Goal: Task Accomplishment & Management: Manage account settings

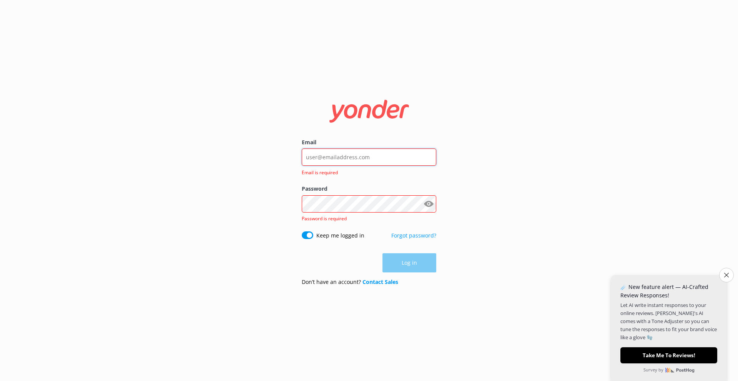
type input "[PERSON_NAME][EMAIL_ADDRESS][DOMAIN_NAME]"
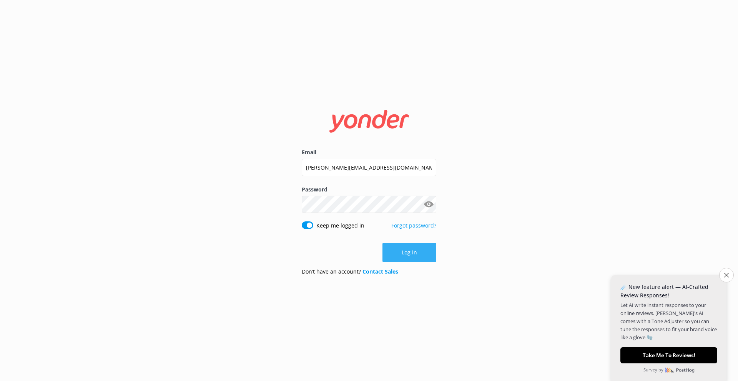
click at [406, 257] on button "Log in" at bounding box center [409, 252] width 54 height 19
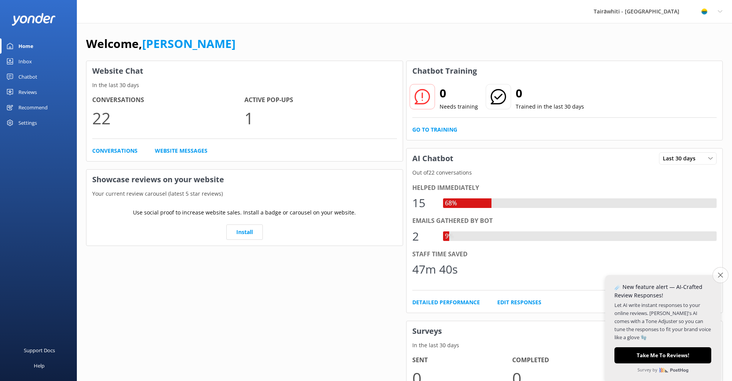
click at [723, 280] on button "Close survey" at bounding box center [720, 275] width 16 height 16
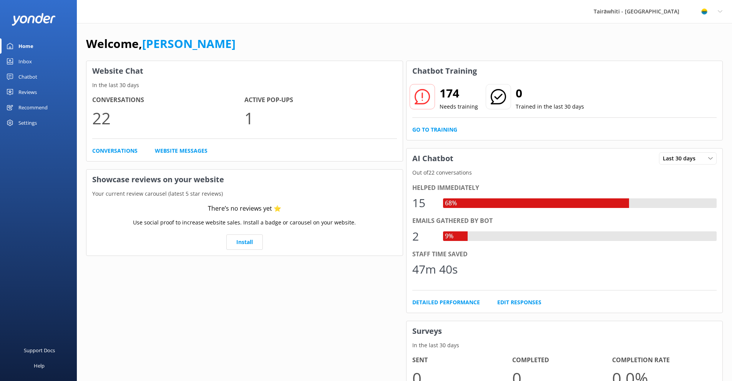
click at [34, 127] on div "Settings" at bounding box center [27, 122] width 18 height 15
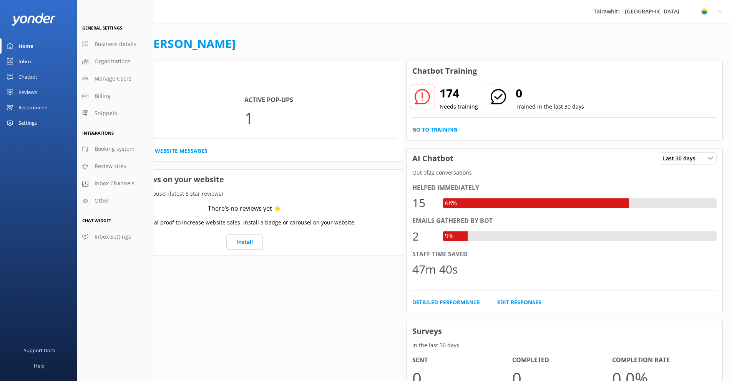
click at [36, 63] on link "Inbox" at bounding box center [38, 61] width 77 height 15
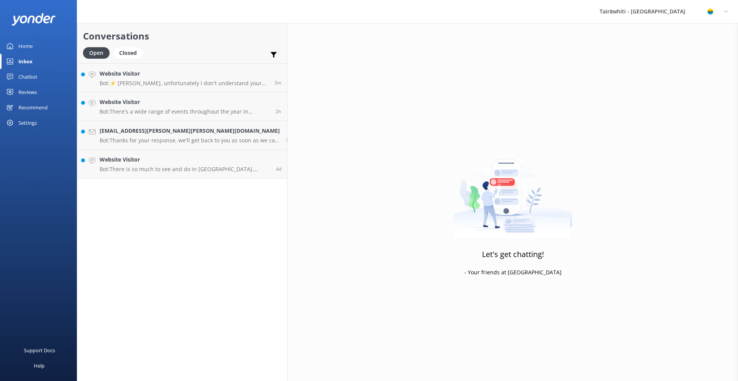
click at [36, 77] on div "Chatbot" at bounding box center [27, 76] width 19 height 15
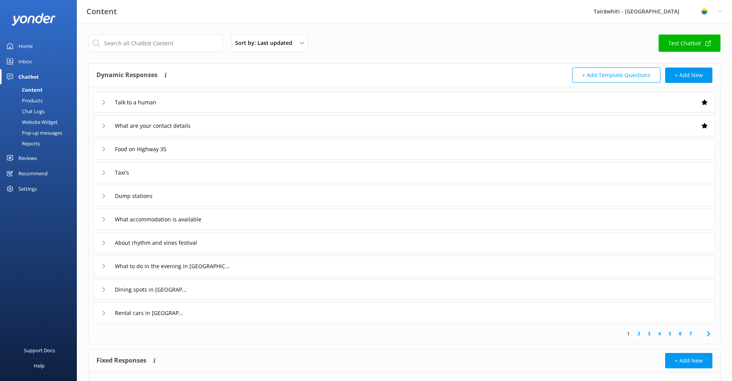
click at [36, 77] on div "Chatbot" at bounding box center [28, 76] width 20 height 15
click at [34, 154] on div "Reviews" at bounding box center [27, 158] width 18 height 15
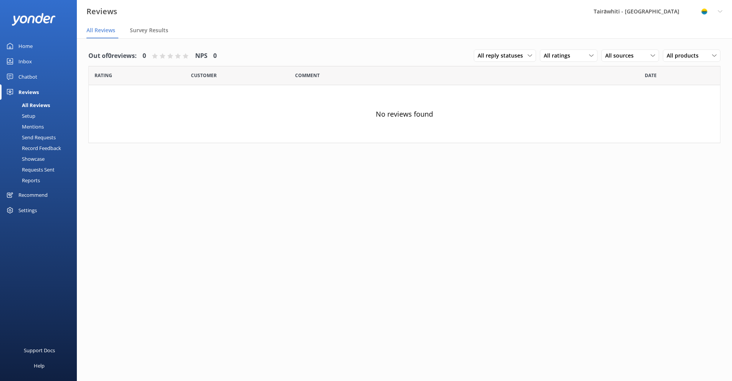
click at [32, 213] on div "Settings" at bounding box center [27, 210] width 18 height 15
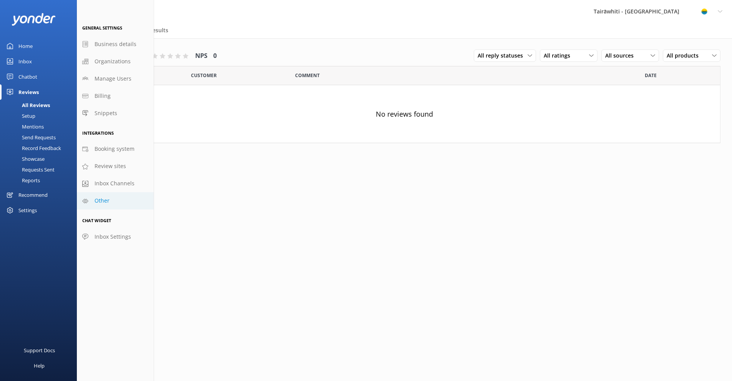
click at [120, 198] on link "Other" at bounding box center [115, 200] width 77 height 17
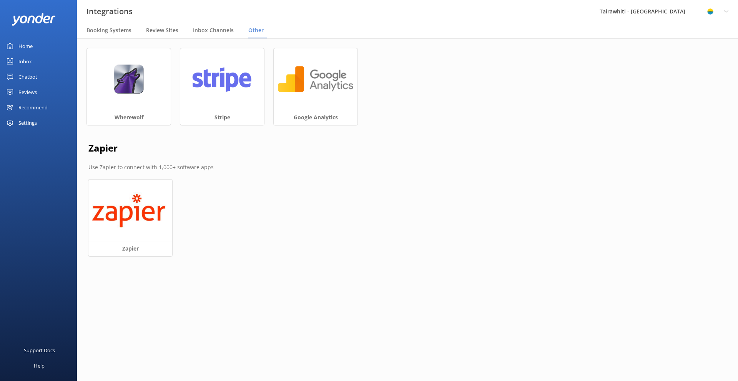
click at [39, 122] on div "Settings" at bounding box center [38, 122] width 77 height 15
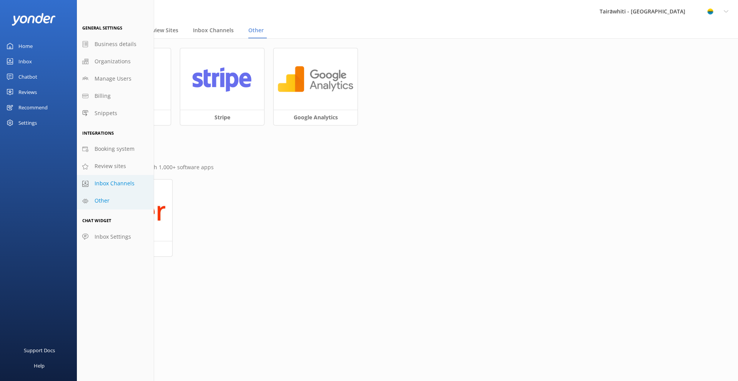
click at [114, 185] on span "Inbox Channels" at bounding box center [115, 183] width 40 height 8
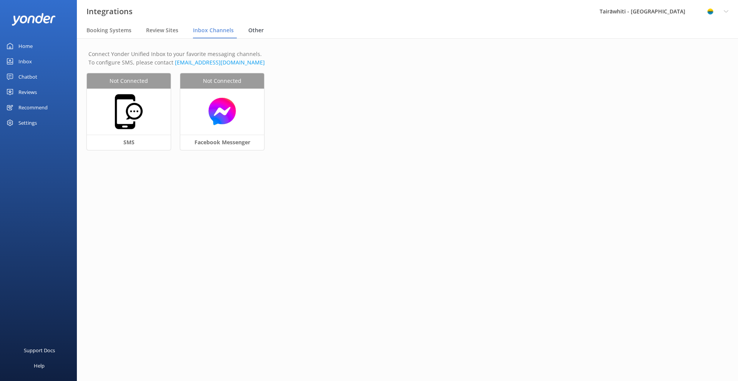
click at [255, 29] on span "Other" at bounding box center [255, 31] width 15 height 8
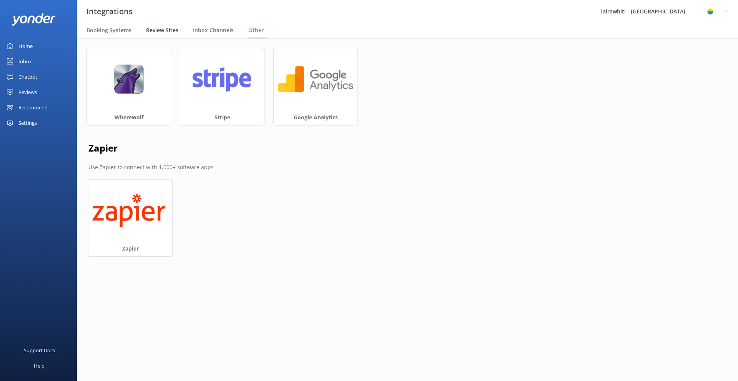
drag, startPoint x: 222, startPoint y: 34, endPoint x: 176, endPoint y: 32, distance: 46.1
click at [222, 34] on div "Inbox Channels" at bounding box center [215, 30] width 44 height 15
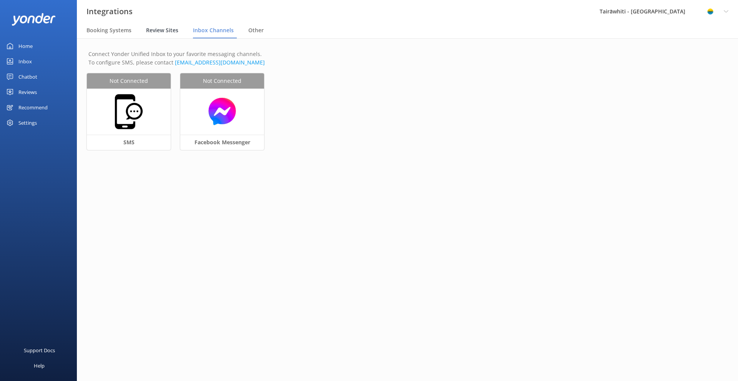
click at [166, 32] on span "Review Sites" at bounding box center [162, 31] width 32 height 8
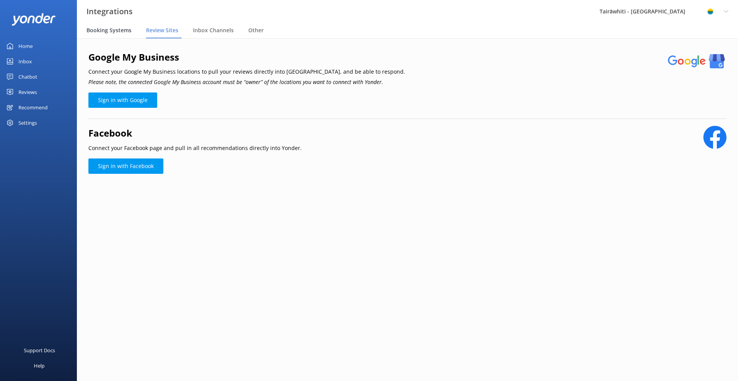
click at [119, 35] on div "Booking Systems" at bounding box center [110, 30] width 48 height 15
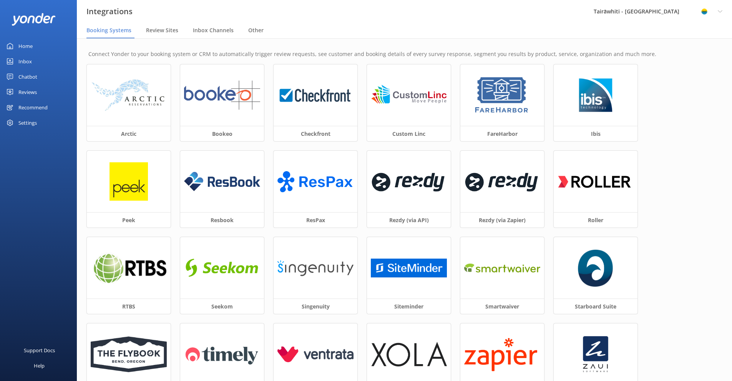
click at [144, 34] on nav "Booking Systems Review Sites Inbox Channels Other" at bounding box center [404, 30] width 655 height 15
click at [150, 33] on span "Review Sites" at bounding box center [162, 31] width 32 height 8
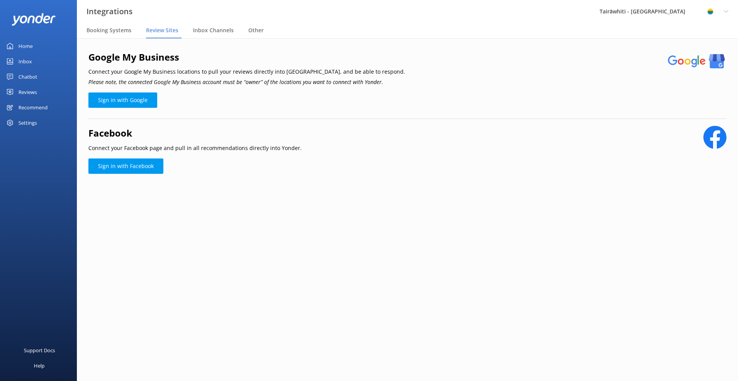
click at [25, 46] on div "Home" at bounding box center [25, 45] width 14 height 15
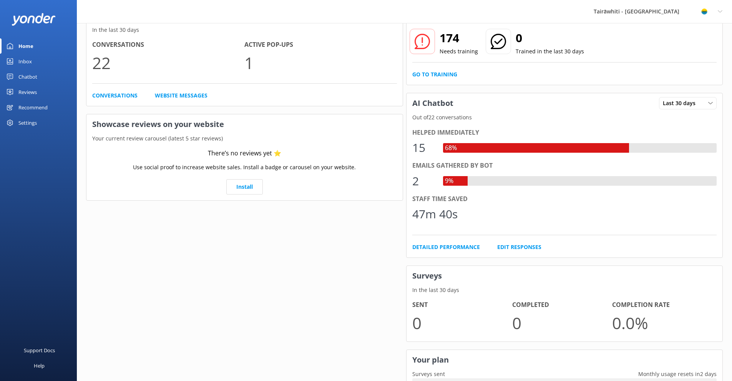
scroll to position [124, 0]
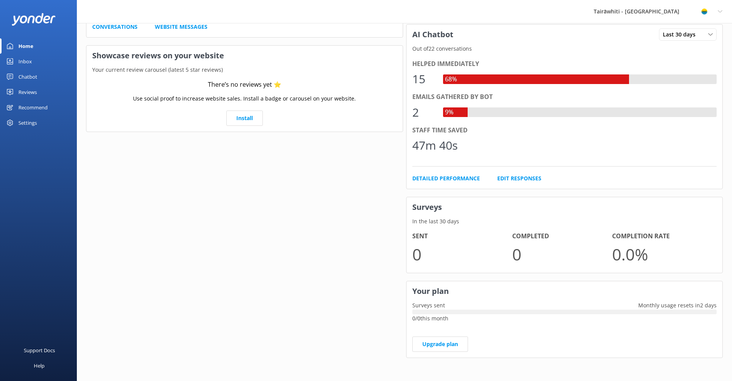
click at [35, 76] on div "Chatbot" at bounding box center [27, 76] width 19 height 15
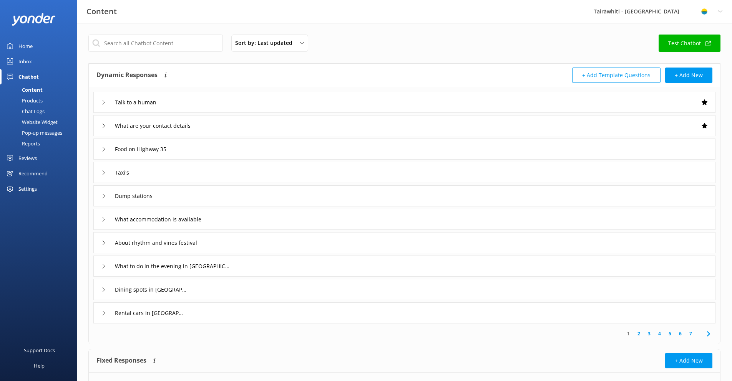
click at [33, 93] on div "Content" at bounding box center [24, 90] width 38 height 11
click at [29, 156] on div "Reviews" at bounding box center [27, 158] width 18 height 15
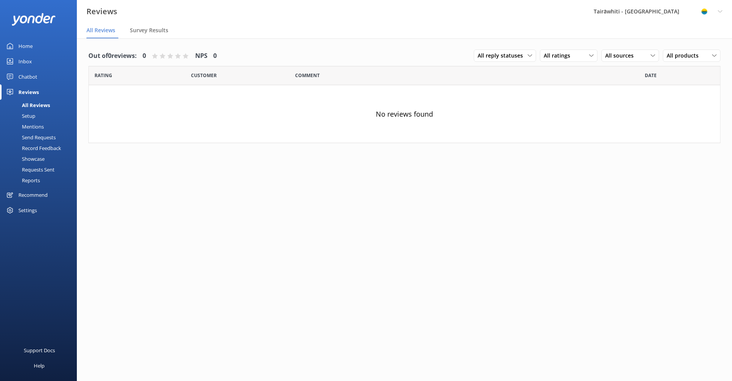
click at [28, 180] on div "Reports" at bounding box center [22, 180] width 35 height 11
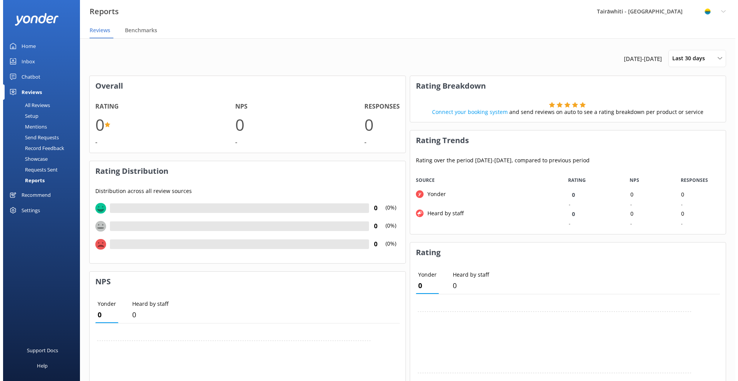
scroll to position [58, 310]
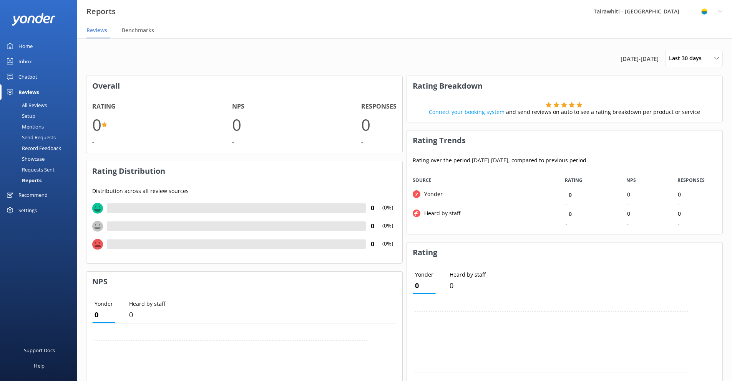
click at [29, 169] on div "Requests Sent" at bounding box center [30, 169] width 50 height 11
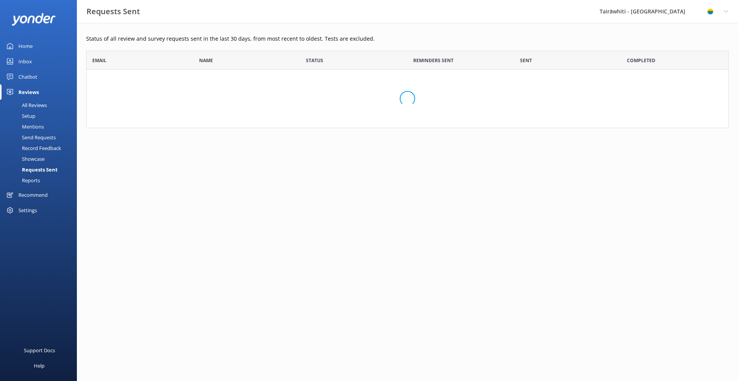
scroll to position [72, 637]
click at [28, 194] on div "Recommend" at bounding box center [32, 194] width 29 height 15
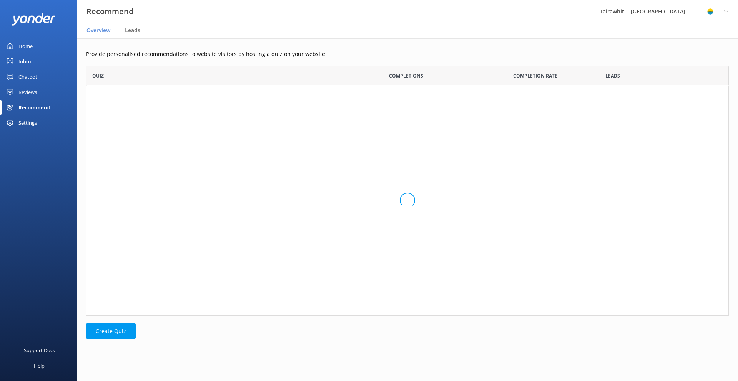
scroll to position [244, 637]
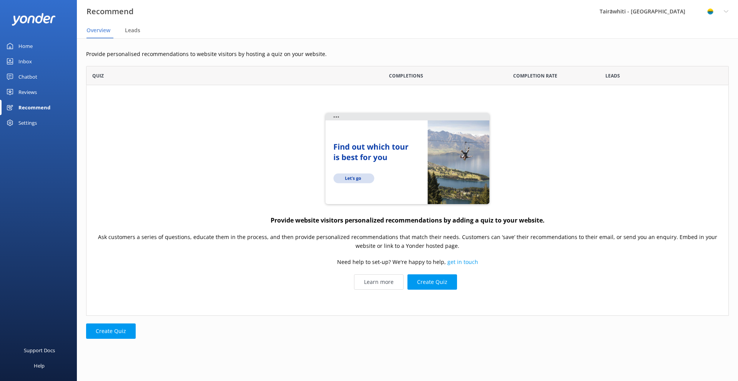
click at [26, 127] on div "Settings" at bounding box center [27, 122] width 18 height 15
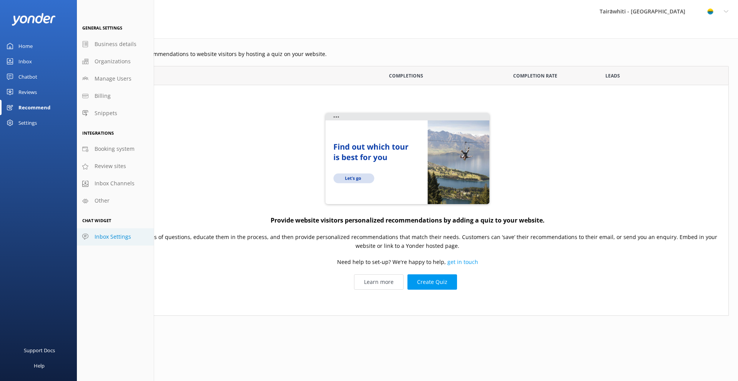
click at [112, 240] on span "Inbox Settings" at bounding box center [113, 237] width 36 height 8
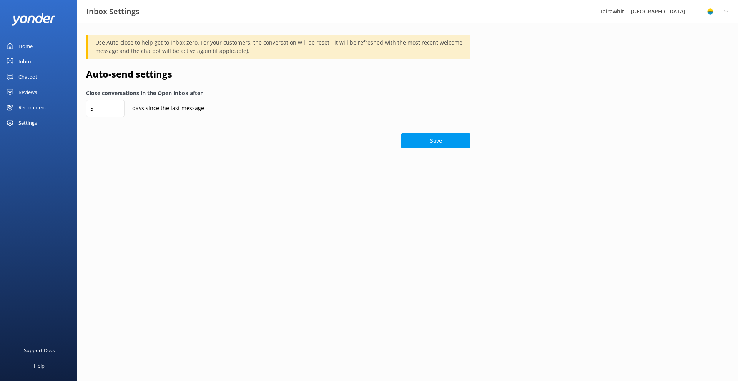
click at [23, 126] on div "Settings" at bounding box center [27, 122] width 18 height 15
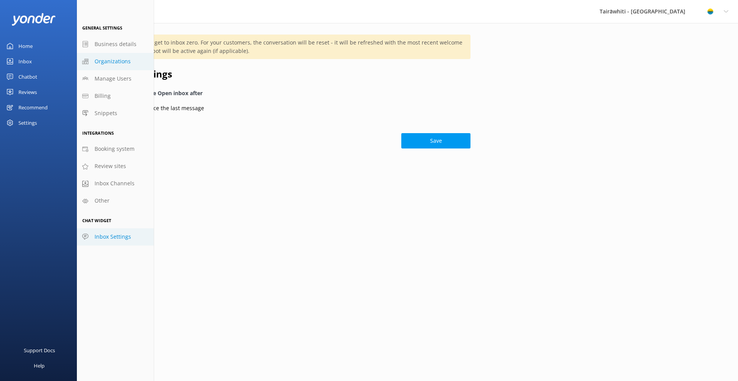
click at [122, 65] on span "Organizations" at bounding box center [113, 61] width 36 height 8
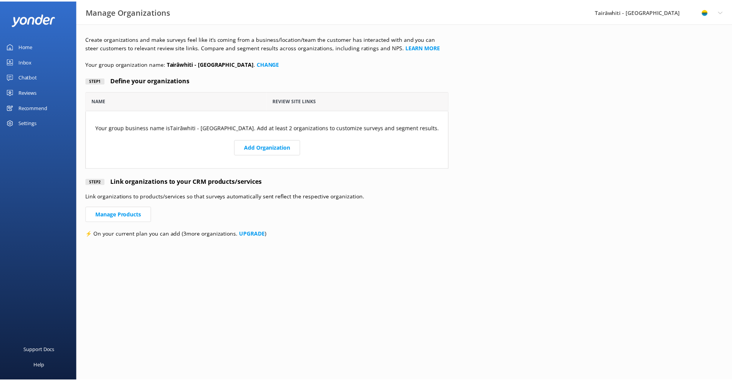
scroll to position [71, 360]
click at [32, 47] on div "Home" at bounding box center [25, 45] width 14 height 15
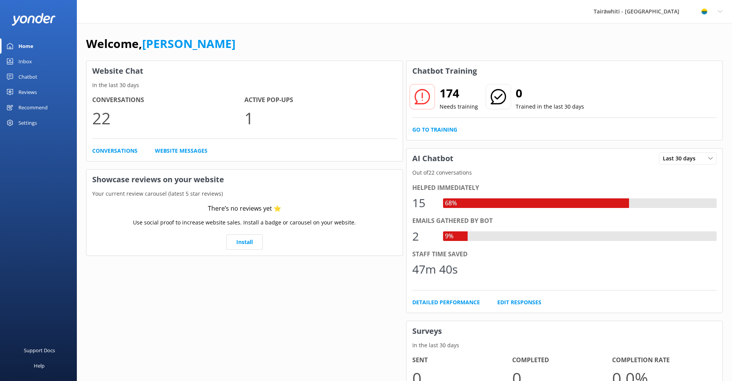
click at [20, 62] on div "Inbox" at bounding box center [24, 61] width 13 height 15
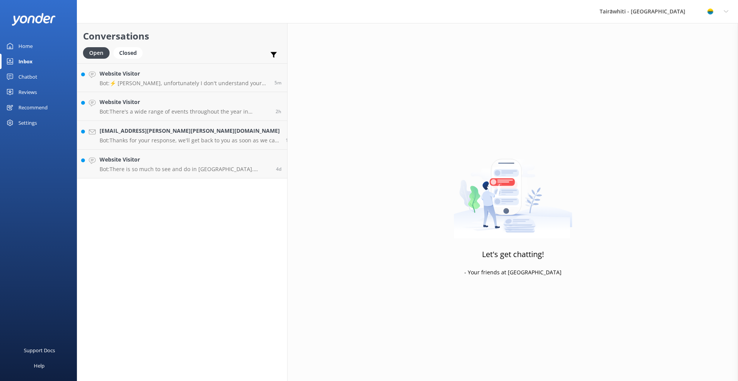
click at [728, 10] on div "Profile Settings Logout" at bounding box center [716, 11] width 43 height 23
click at [703, 37] on link "Profile Settings" at bounding box center [699, 32] width 77 height 19
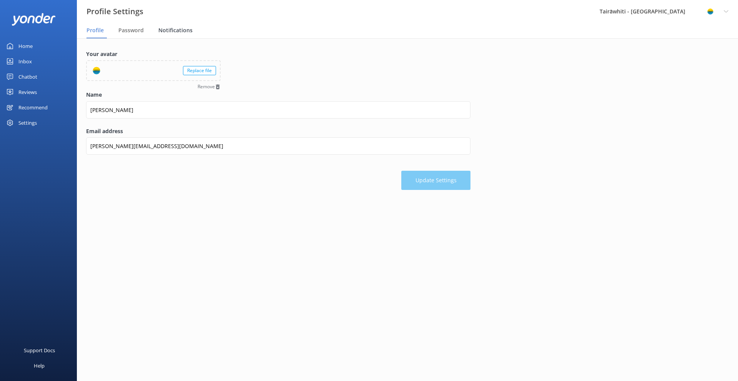
click at [165, 32] on span "Notifications" at bounding box center [175, 31] width 34 height 8
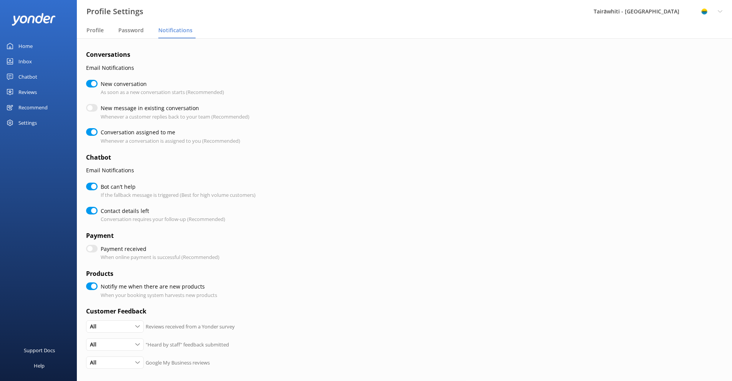
click at [89, 83] on input "New conversation" at bounding box center [92, 84] width 12 height 8
checkbox input "false"
checkbox input "true"
click at [86, 133] on input "Conversation assigned to me" at bounding box center [92, 132] width 12 height 8
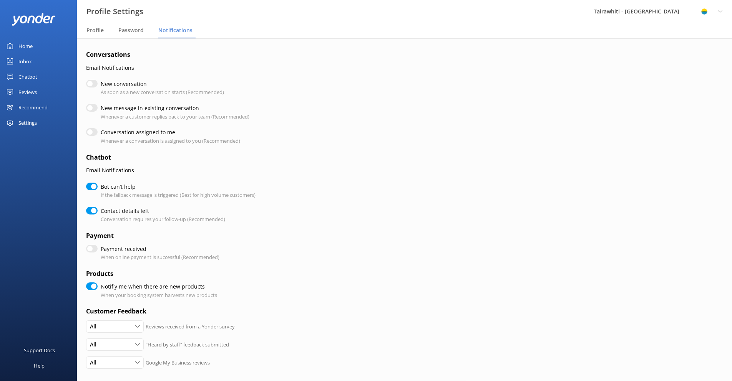
checkbox input "false"
checkbox input "true"
click at [91, 187] on input "Bot can’t help" at bounding box center [92, 187] width 12 height 8
checkbox input "false"
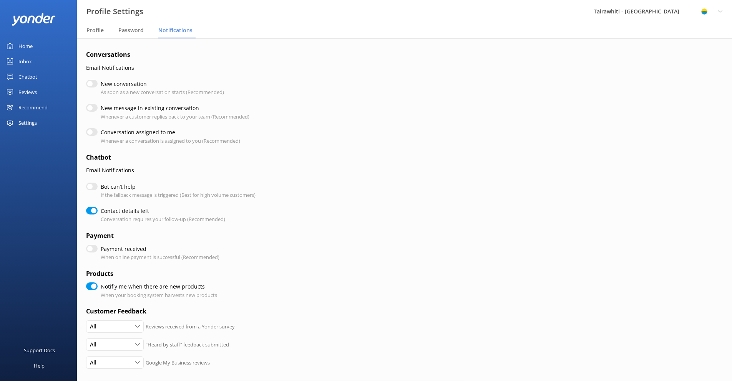
checkbox input "true"
click at [90, 212] on input "Contact details left" at bounding box center [92, 211] width 12 height 8
checkbox input "false"
checkbox input "true"
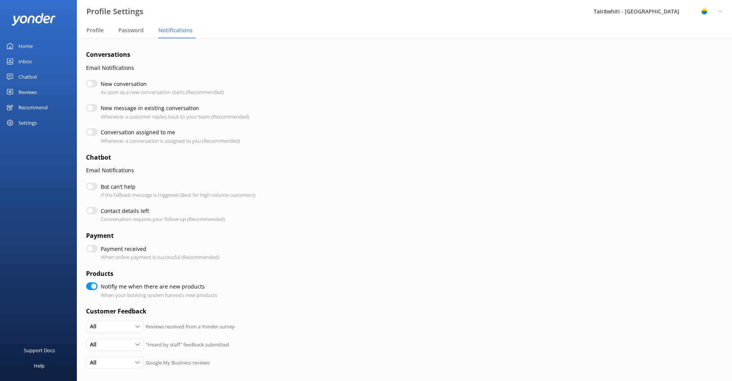
checkbox input "true"
click at [87, 286] on input "Notifiy me when there are new products" at bounding box center [92, 287] width 12 height 8
checkbox input "false"
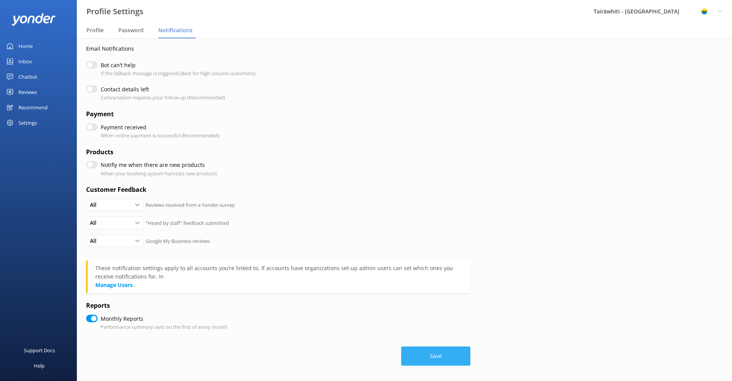
click at [433, 356] on button "Save" at bounding box center [435, 356] width 69 height 19
click at [433, 355] on button "Save" at bounding box center [435, 356] width 69 height 19
checkbox input "true"
